Goal: Transaction & Acquisition: Purchase product/service

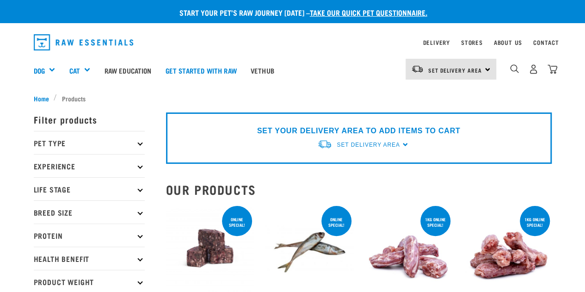
click at [531, 71] on img "dropdown navigation" at bounding box center [534, 69] width 10 height 10
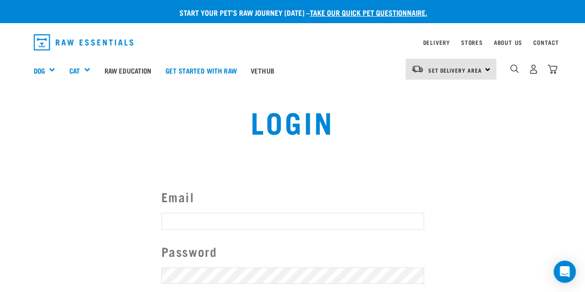
click at [209, 226] on input "Email" at bounding box center [292, 221] width 263 height 17
type input "[PERSON_NAME][EMAIL_ADDRESS][PERSON_NAME][DOMAIN_NAME]"
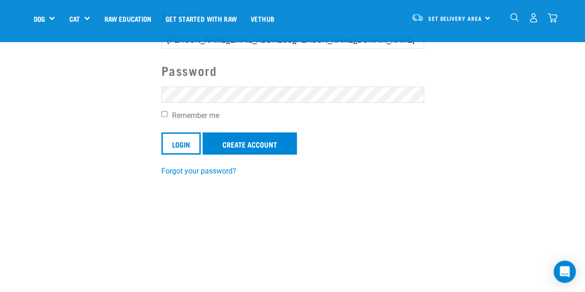
scroll to position [116, 0]
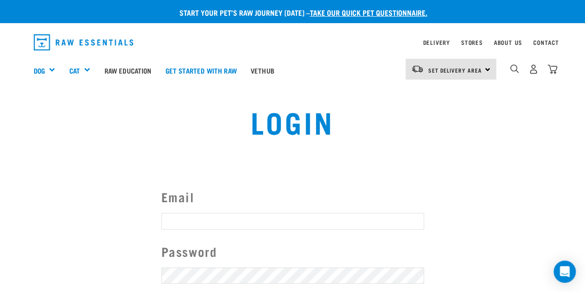
click at [28, 160] on div "Invalid username or password." at bounding box center [0, 146] width 56 height 72
click at [28, 136] on div "Invalid username or password." at bounding box center [0, 146] width 56 height 72
click at [21, 129] on button "delete" at bounding box center [16, 123] width 9 height 9
click at [17, 145] on strong "Invalid username or password." at bounding box center [0, 141] width 34 height 42
click at [344, 139] on div "Login" at bounding box center [292, 128] width 382 height 59
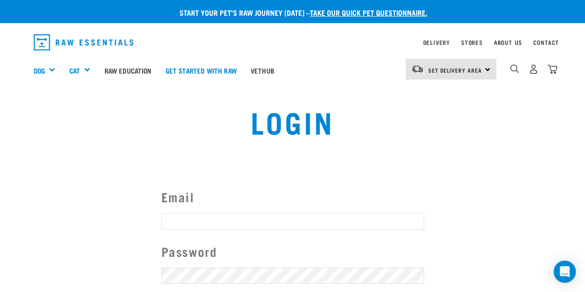
click at [263, 220] on input "Email" at bounding box center [292, 221] width 263 height 17
type input "melissa.l.stockley@gmail.com"
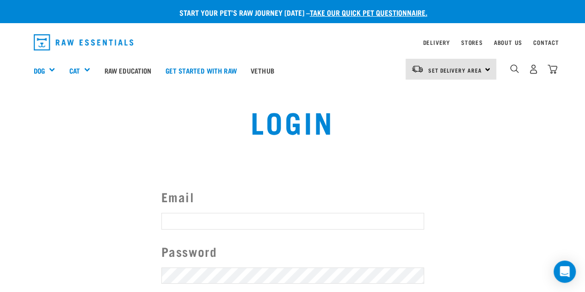
click at [21, 129] on button "delete" at bounding box center [16, 123] width 9 height 9
click at [28, 134] on div "Invalid username or password." at bounding box center [0, 146] width 56 height 72
click at [28, 136] on div "Invalid username or password." at bounding box center [0, 146] width 56 height 72
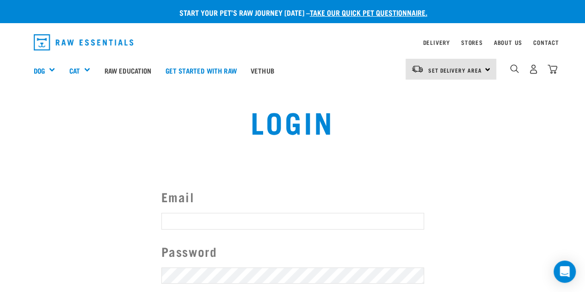
click at [288, 217] on input "Email" at bounding box center [292, 221] width 263 height 17
type input "[PERSON_NAME][EMAIL_ADDRESS][PERSON_NAME][DOMAIN_NAME]"
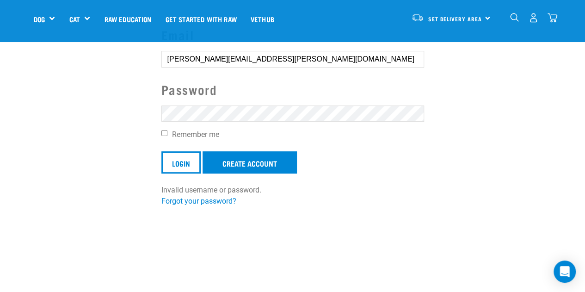
scroll to position [97, 0]
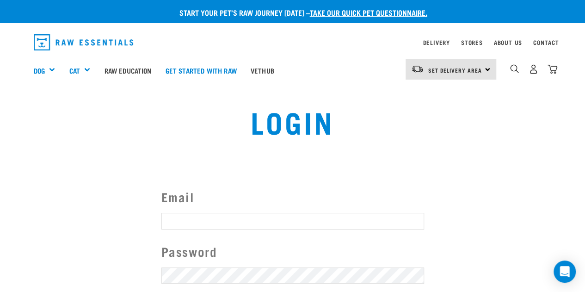
click at [21, 129] on button "delete" at bounding box center [16, 123] width 9 height 9
click at [28, 139] on div "Invalid username or password." at bounding box center [0, 146] width 56 height 72
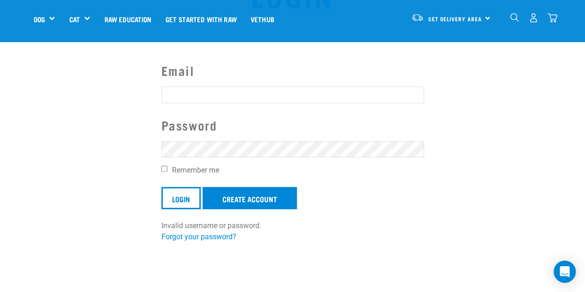
scroll to position [61, 0]
click at [203, 233] on link "Forgot your password?" at bounding box center [198, 236] width 75 height 9
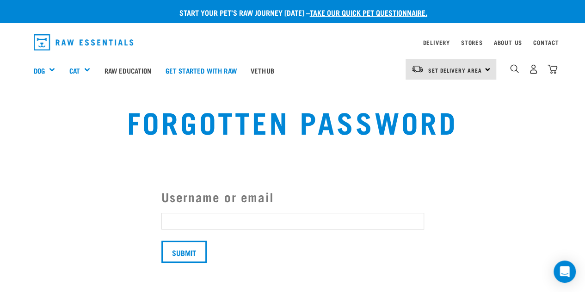
click at [210, 220] on input "Username or email" at bounding box center [292, 221] width 263 height 17
type input "melissa.l.stockley@gmail.com"
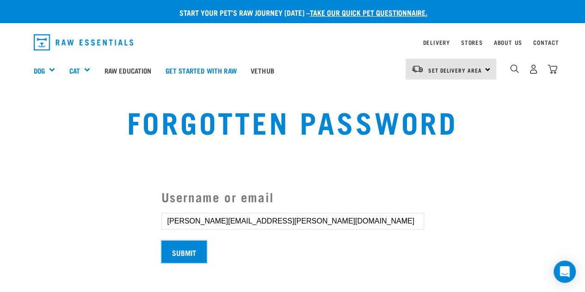
click at [197, 253] on input "Submit" at bounding box center [183, 251] width 45 height 22
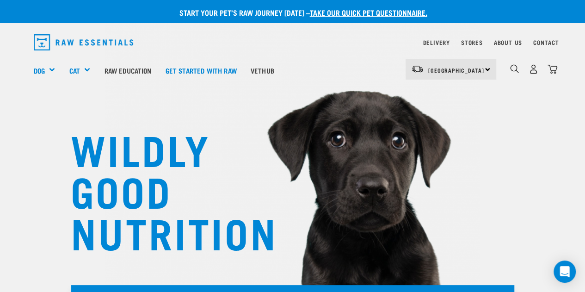
click at [529, 70] on img "dropdown navigation" at bounding box center [534, 69] width 10 height 10
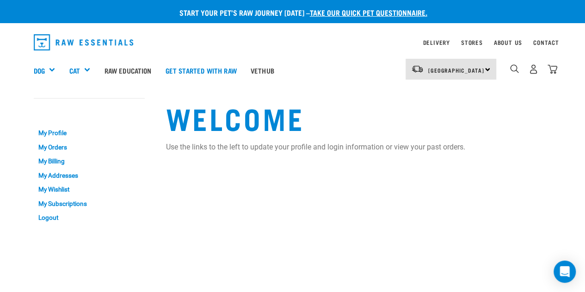
click at [66, 147] on link "My Orders" at bounding box center [89, 147] width 111 height 14
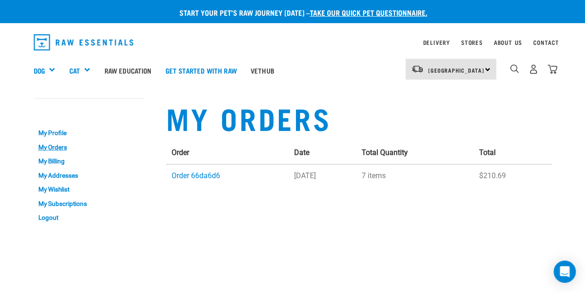
click at [193, 175] on link "Order 66da6d6" at bounding box center [196, 175] width 49 height 9
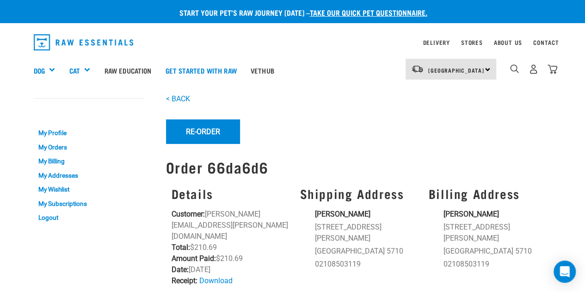
click at [511, 67] on img "dropdown navigation" at bounding box center [514, 68] width 9 height 9
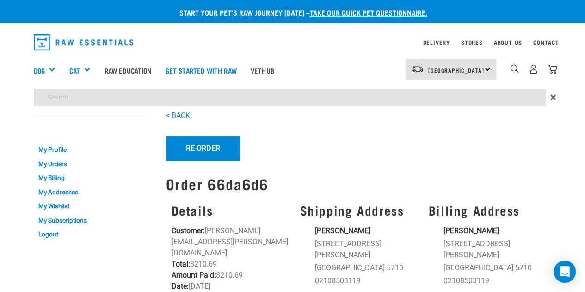
click at [362, 93] on input "search" at bounding box center [290, 97] width 512 height 17
type input "chicken heart tripe"
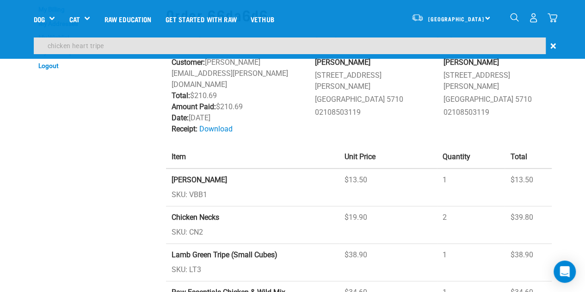
scroll to position [89, 0]
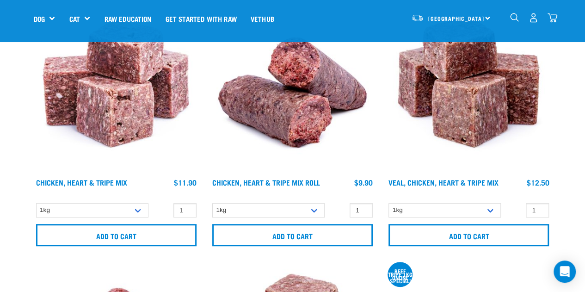
scroll to position [122, 0]
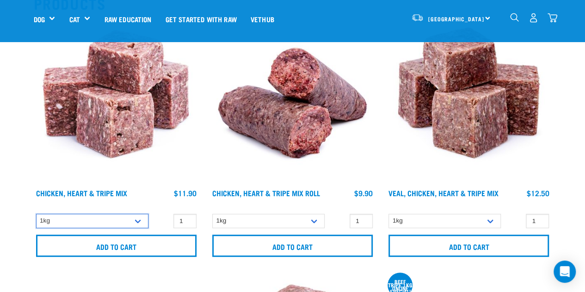
click at [138, 222] on select "1kg 3kg" at bounding box center [92, 221] width 112 height 14
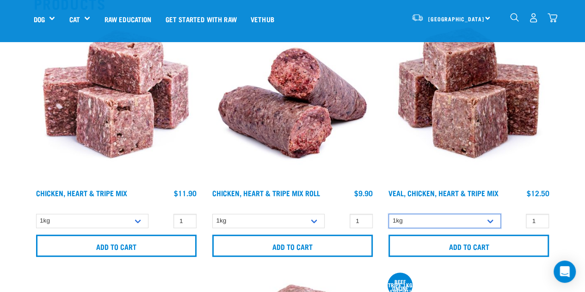
click at [467, 219] on select "1kg 3kg" at bounding box center [444, 221] width 112 height 14
select select "752"
click at [388, 214] on select "1kg 3kg" at bounding box center [444, 221] width 112 height 14
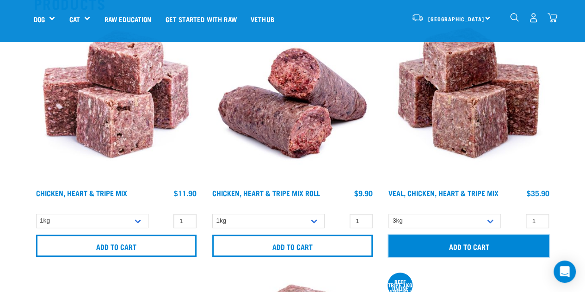
click at [448, 244] on input "Add to cart" at bounding box center [468, 245] width 160 height 22
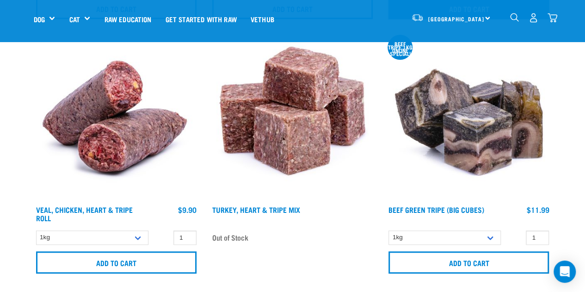
scroll to position [360, 0]
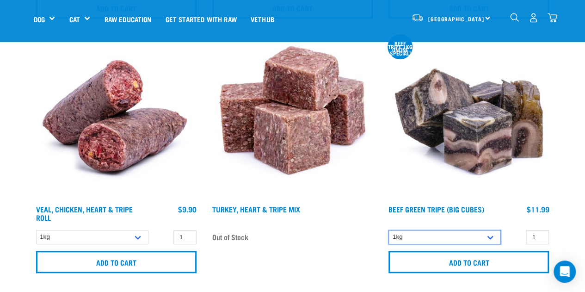
click at [452, 239] on select "1kg 3kg Bulk (10kg)" at bounding box center [444, 237] width 112 height 14
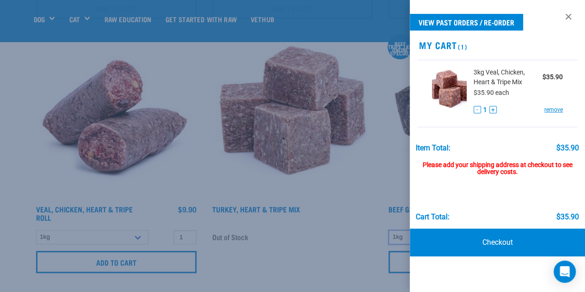
select select "346"
click at [388, 230] on select "1kg 3kg Bulk (10kg)" at bounding box center [444, 237] width 112 height 14
click at [345, 277] on div at bounding box center [292, 146] width 585 height 292
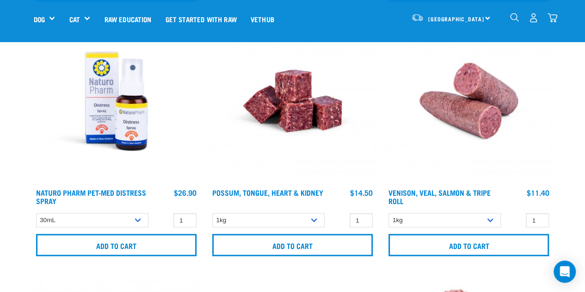
scroll to position [884, 0]
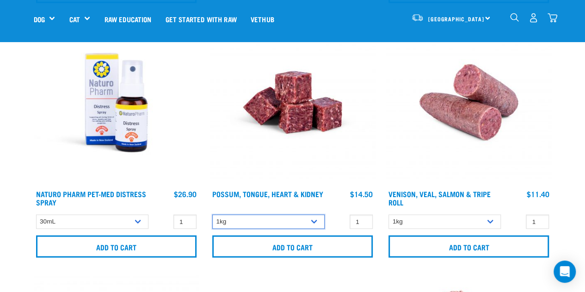
click at [289, 224] on select "1kg" at bounding box center [268, 222] width 112 height 14
click at [287, 218] on select "1kg" at bounding box center [268, 222] width 112 height 14
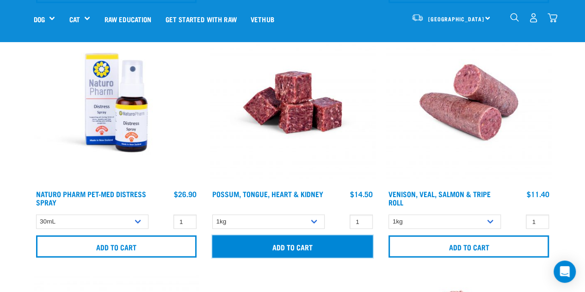
click at [286, 243] on input "Add to cart" at bounding box center [292, 246] width 160 height 22
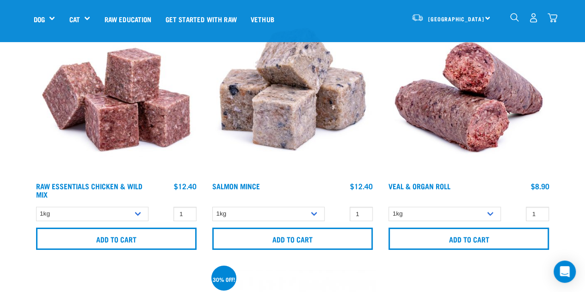
scroll to position [1401, 0]
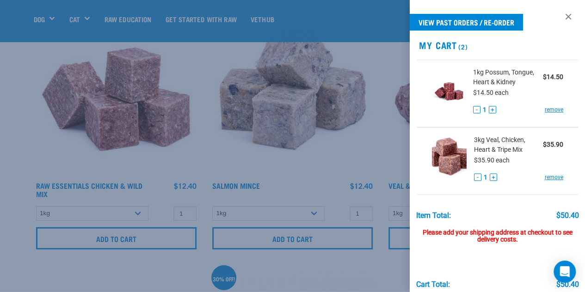
click at [561, 15] on link at bounding box center [568, 16] width 15 height 15
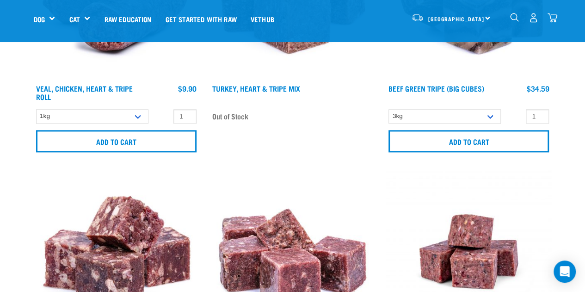
scroll to position [397, 0]
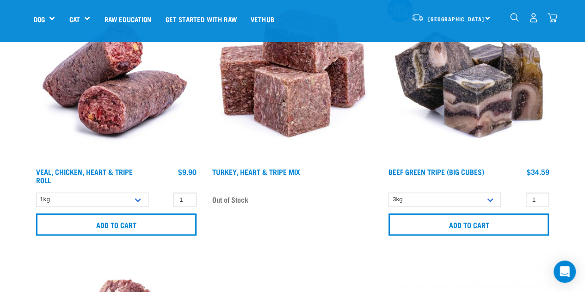
click at [512, 18] on img "dropdown navigation" at bounding box center [514, 17] width 9 height 9
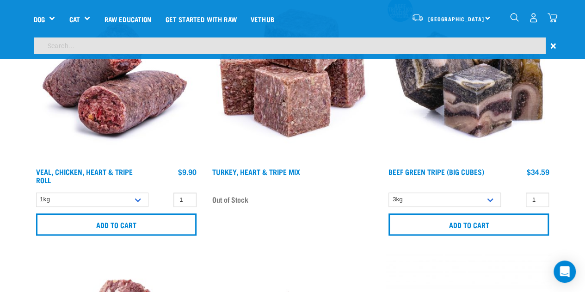
click at [394, 49] on input "search" at bounding box center [290, 45] width 512 height 17
type input "chicken necks"
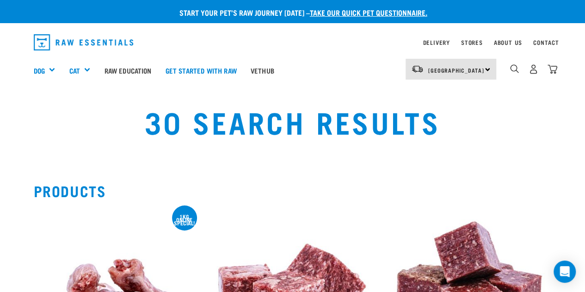
scroll to position [144, 0]
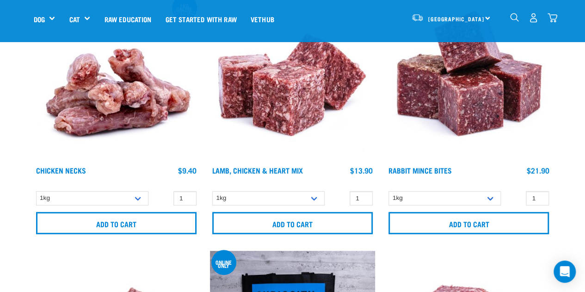
click at [123, 189] on div "1kg online special!" at bounding box center [116, 118] width 176 height 254
click at [121, 194] on select "1kg 2kg" at bounding box center [92, 198] width 112 height 14
select select "7342"
click at [36, 191] on select "1kg 2kg" at bounding box center [92, 198] width 112 height 14
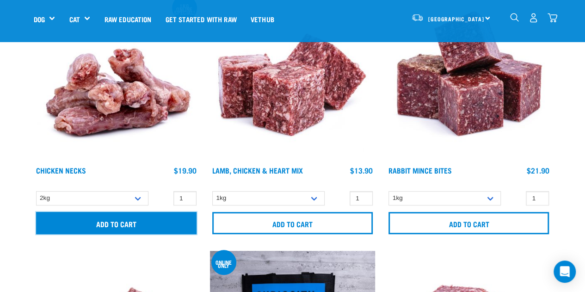
click at [125, 224] on input "Add to cart" at bounding box center [116, 223] width 160 height 22
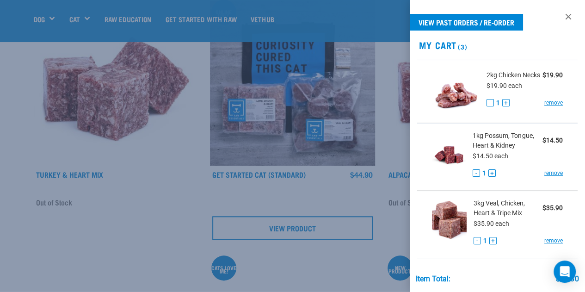
scroll to position [395, 0]
click at [148, 236] on div at bounding box center [292, 146] width 585 height 292
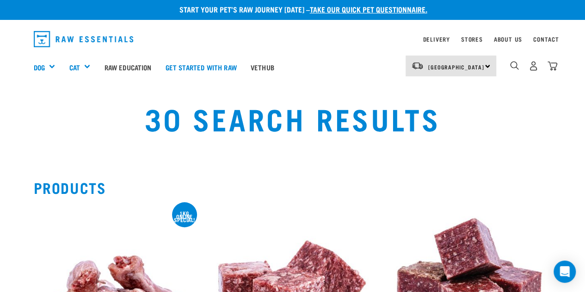
scroll to position [0, 0]
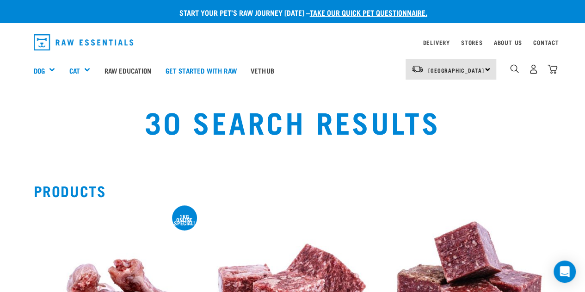
click at [512, 70] on img "dropdown navigation" at bounding box center [514, 68] width 9 height 9
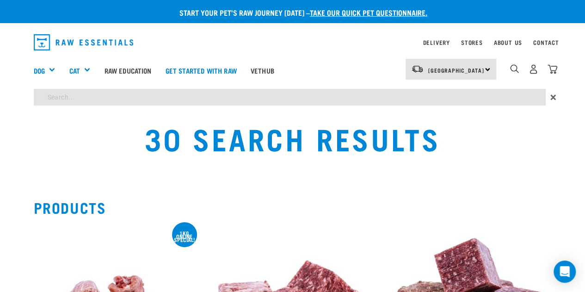
click at [440, 92] on input "search" at bounding box center [290, 97] width 512 height 17
type input "tripe"
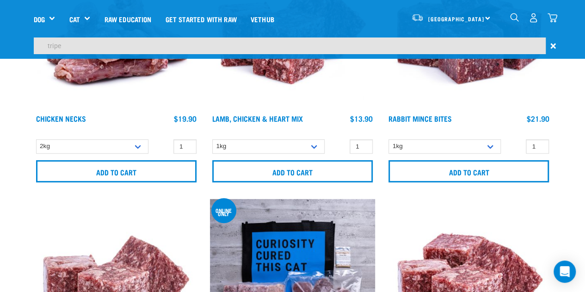
scroll to position [197, 0]
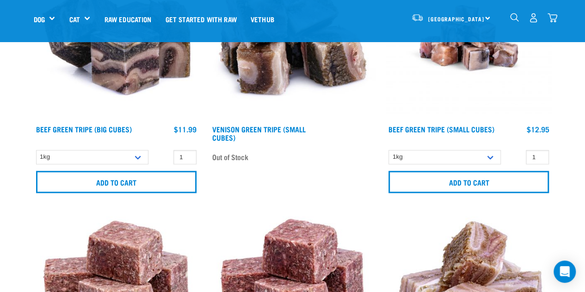
scroll to position [440, 0]
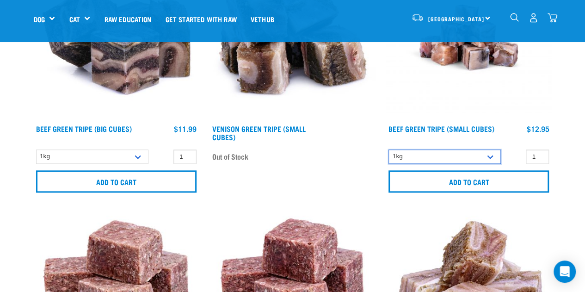
click at [423, 153] on select "1kg" at bounding box center [444, 156] width 112 height 14
click at [388, 149] on select "1kg" at bounding box center [444, 156] width 112 height 14
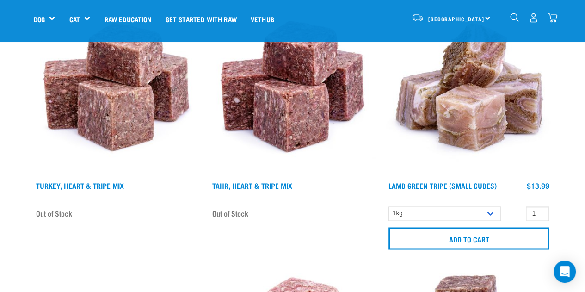
scroll to position [639, 0]
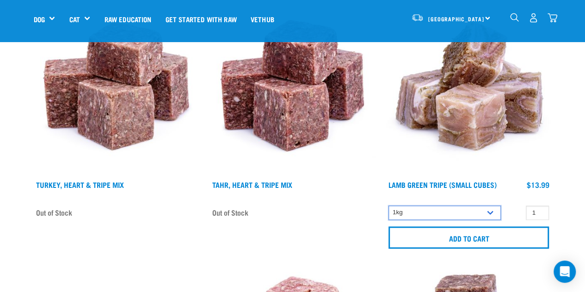
click at [422, 215] on select "1kg 3kg" at bounding box center [444, 212] width 112 height 14
select select "344959"
click at [388, 205] on select "1kg 3kg" at bounding box center [444, 212] width 112 height 14
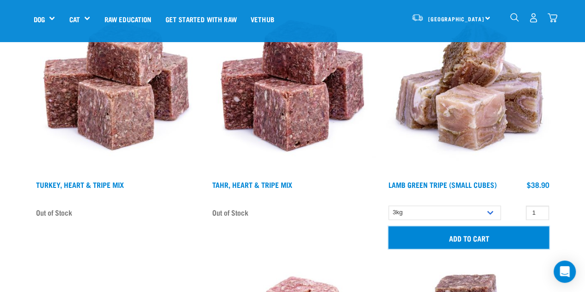
click at [427, 236] on input "Add to cart" at bounding box center [468, 237] width 160 height 22
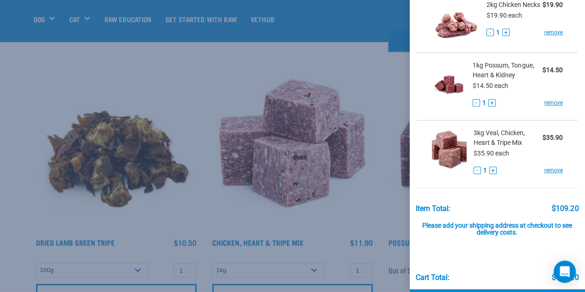
scroll to position [139, 0]
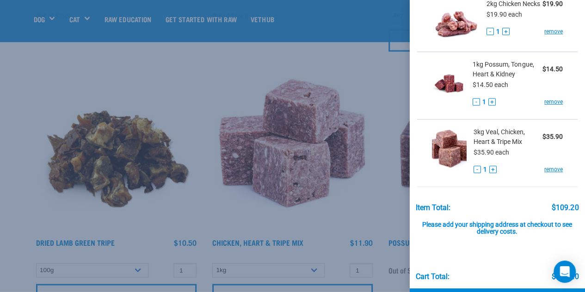
click at [8, 123] on div at bounding box center [292, 146] width 585 height 292
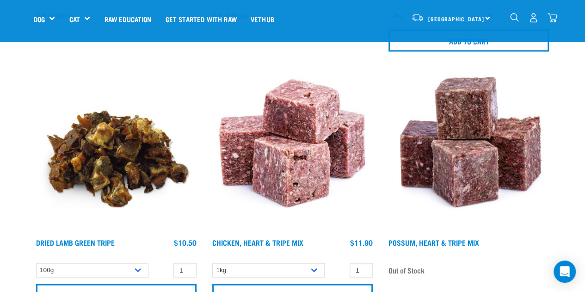
click at [510, 18] on img "dropdown navigation" at bounding box center [514, 17] width 9 height 9
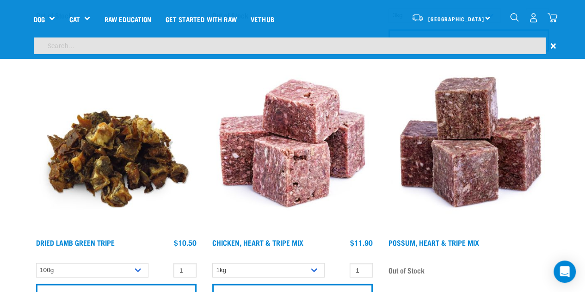
click at [427, 42] on input "search" at bounding box center [290, 45] width 512 height 17
type input "drumsticks"
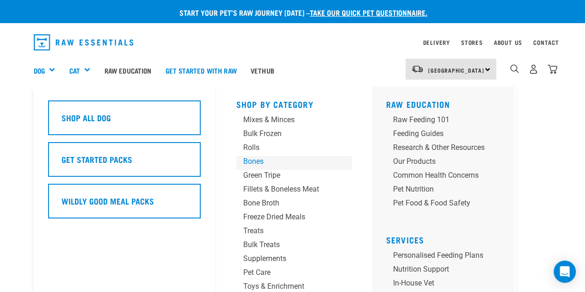
click at [260, 162] on div "Bones" at bounding box center [286, 161] width 86 height 11
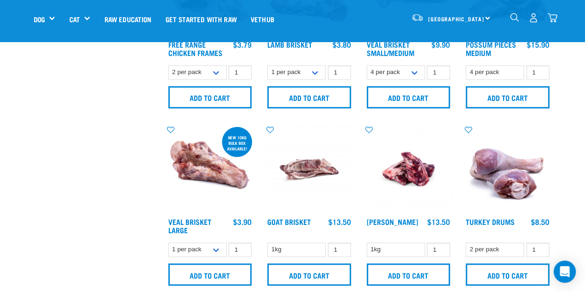
scroll to position [474, 0]
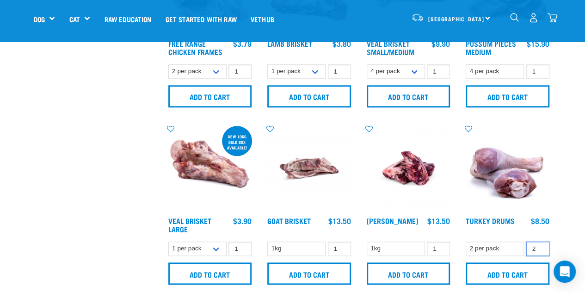
type input "2"
click at [539, 244] on input "2" at bounding box center [537, 248] width 23 height 14
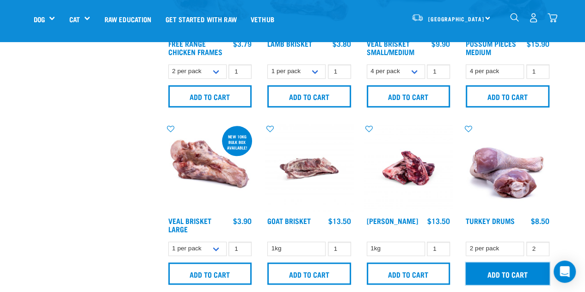
click at [517, 271] on input "Add to cart" at bounding box center [508, 273] width 84 height 22
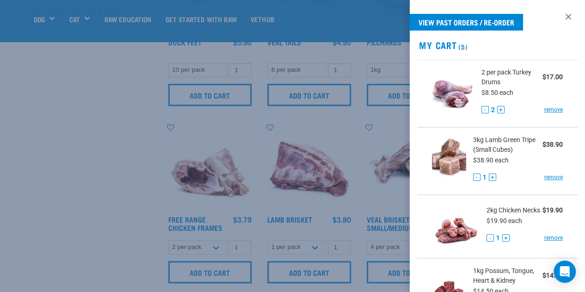
scroll to position [0, 0]
click at [124, 180] on div at bounding box center [292, 146] width 585 height 292
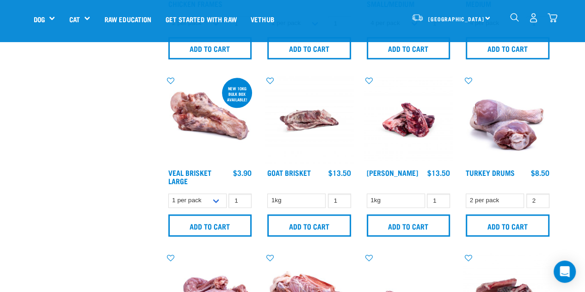
scroll to position [523, 0]
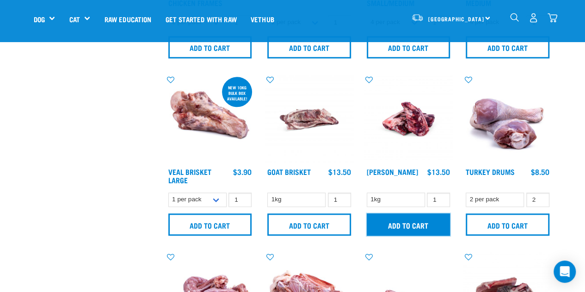
click at [407, 219] on input "Add to cart" at bounding box center [409, 224] width 84 height 22
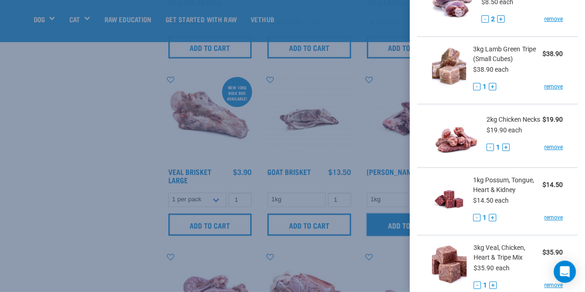
scroll to position [311, 0]
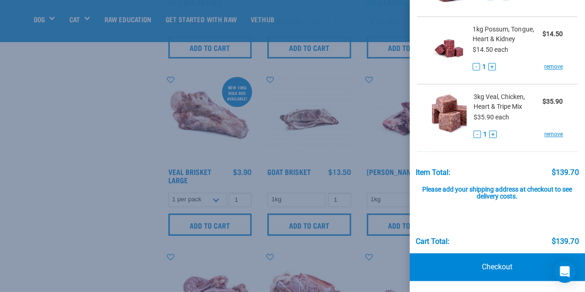
click at [78, 193] on div at bounding box center [292, 146] width 585 height 292
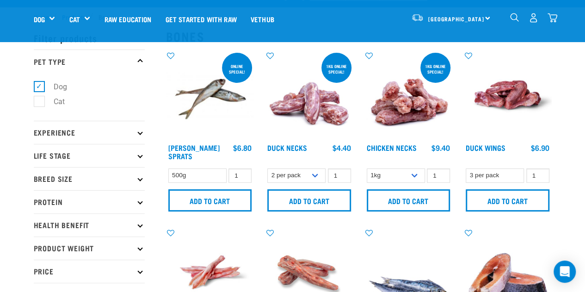
scroll to position [0, 0]
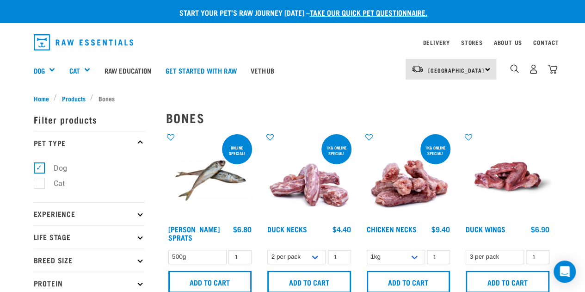
click at [555, 70] on img "dropdown navigation" at bounding box center [553, 69] width 10 height 10
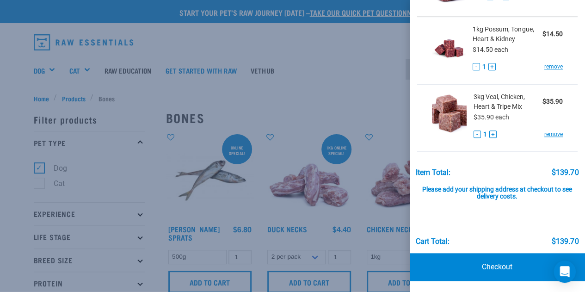
click at [517, 263] on link "Checkout" at bounding box center [498, 267] width 176 height 28
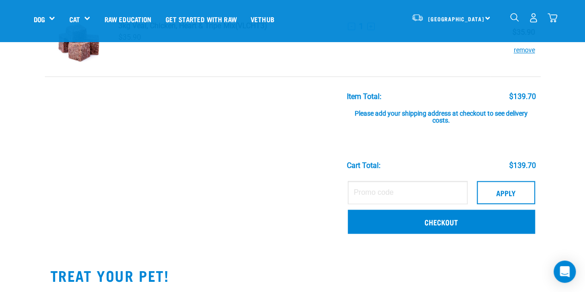
scroll to position [379, 0]
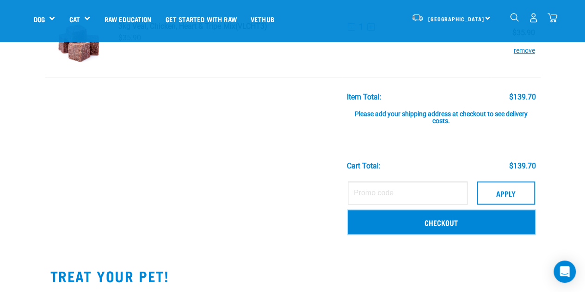
click at [396, 212] on link "Checkout" at bounding box center [441, 222] width 187 height 24
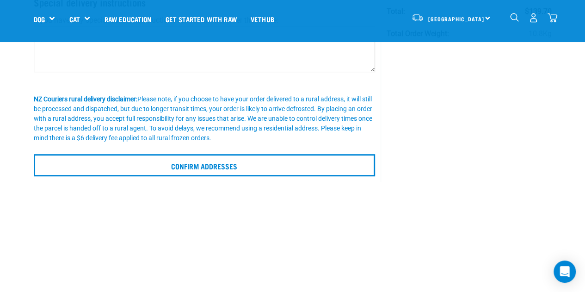
scroll to position [203, 0]
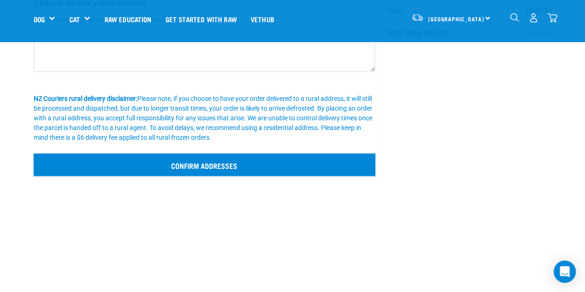
click at [253, 164] on input "Confirm addresses" at bounding box center [205, 165] width 342 height 22
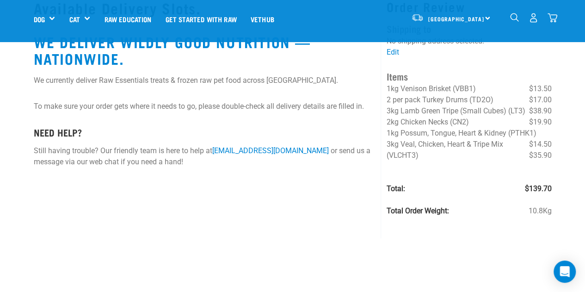
scroll to position [36, 0]
click at [396, 49] on link "Edit" at bounding box center [393, 51] width 12 height 9
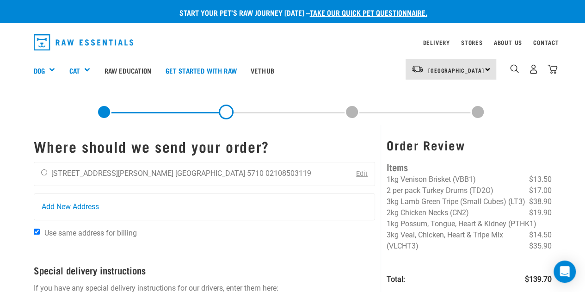
click at [175, 170] on li "[GEOGRAPHIC_DATA] 5710" at bounding box center [219, 173] width 88 height 9
click at [42, 174] on input "radio" at bounding box center [44, 172] width 6 height 6
radio input "true"
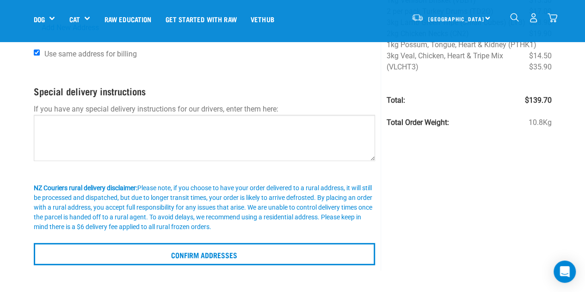
scroll to position [114, 0]
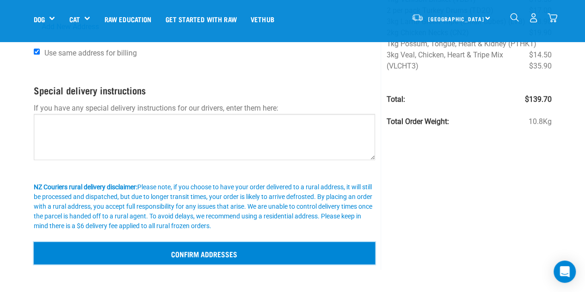
click at [191, 258] on input "Confirm addresses" at bounding box center [205, 253] width 342 height 22
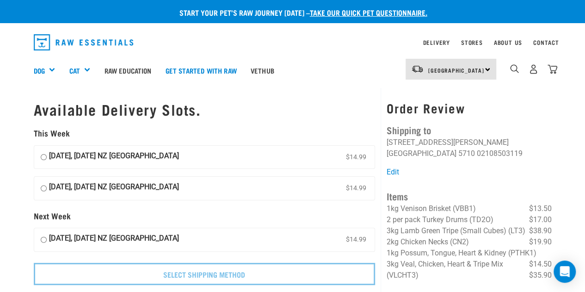
click at [129, 151] on strong "[DATE], [DATE] NZ [GEOGRAPHIC_DATA]" at bounding box center [114, 157] width 130 height 14
click at [47, 151] on input "[DATE], [DATE] NZ [GEOGRAPHIC_DATA] $14.99" at bounding box center [44, 157] width 6 height 14
radio input "true"
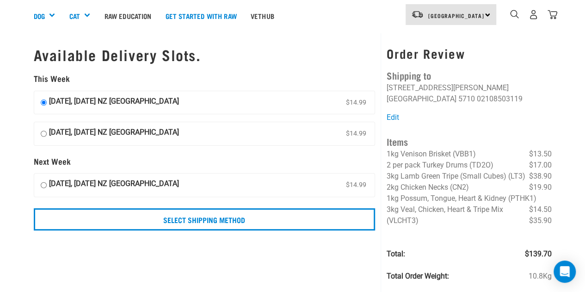
scroll to position [56, 0]
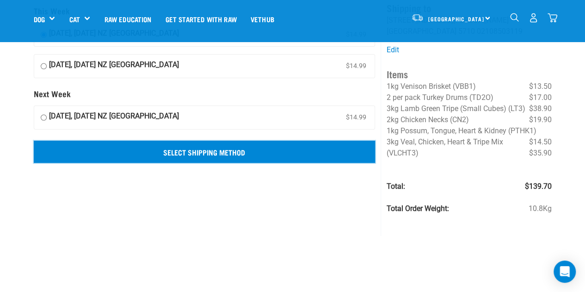
click at [220, 153] on input "Select Shipping Method" at bounding box center [205, 152] width 342 height 22
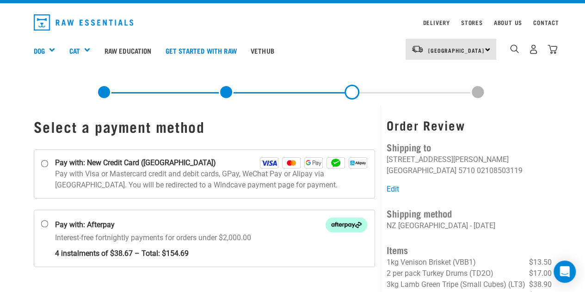
scroll to position [18, 0]
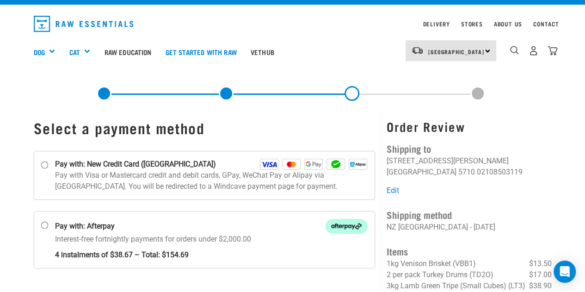
click at [91, 229] on strong "Pay with: Afterpay" at bounding box center [85, 226] width 60 height 11
click at [48, 228] on input "Pay with: Afterpay Interest-free fortnightly payments for orders under $2,000.00" at bounding box center [44, 224] width 7 height 7
radio input "true"
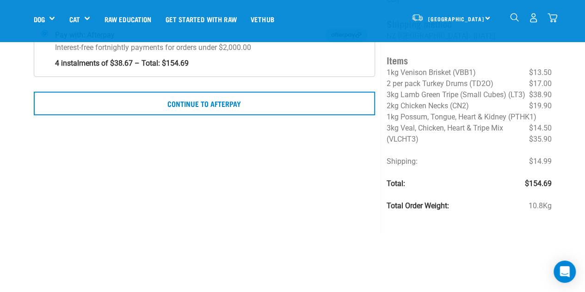
scroll to position [145, 0]
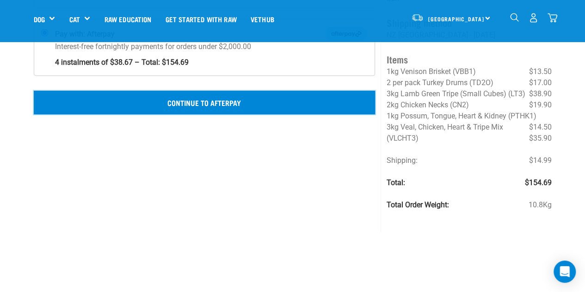
click at [192, 96] on button "Continue to Afterpay" at bounding box center [205, 102] width 342 height 23
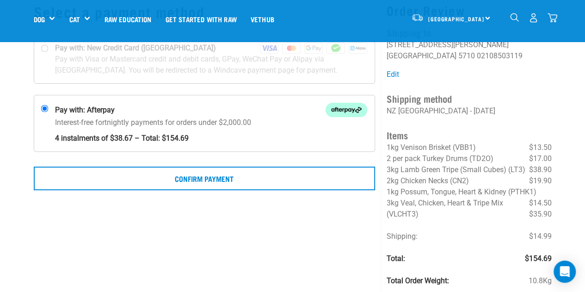
scroll to position [70, 0]
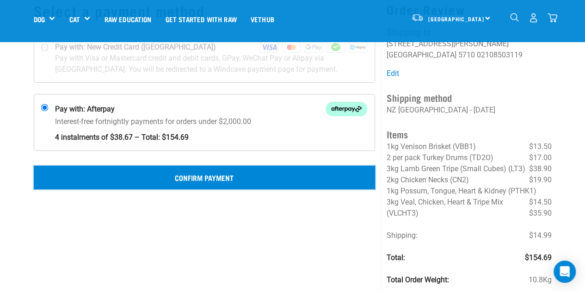
click at [217, 176] on button "Confirm Payment" at bounding box center [205, 177] width 342 height 23
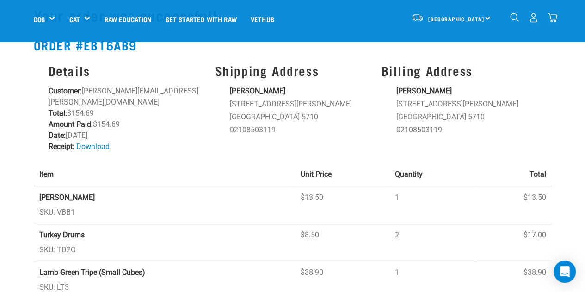
scroll to position [29, 0]
